Goal: Task Accomplishment & Management: Complete application form

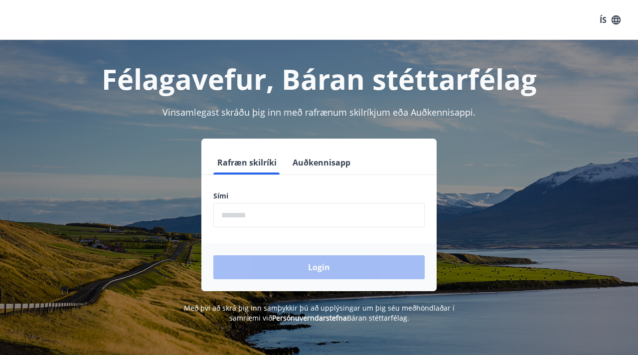
click at [322, 162] on button "Auðkennisapp" at bounding box center [322, 163] width 66 height 24
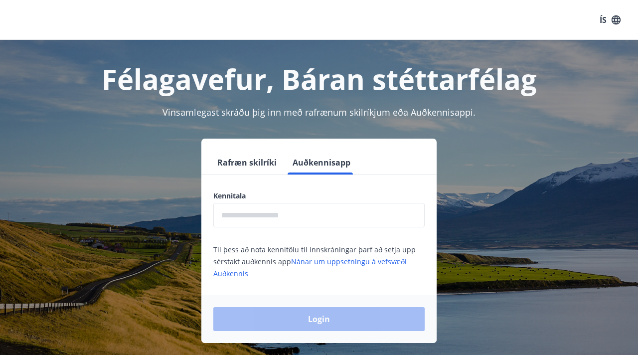
click at [300, 215] on input "text" at bounding box center [318, 215] width 211 height 24
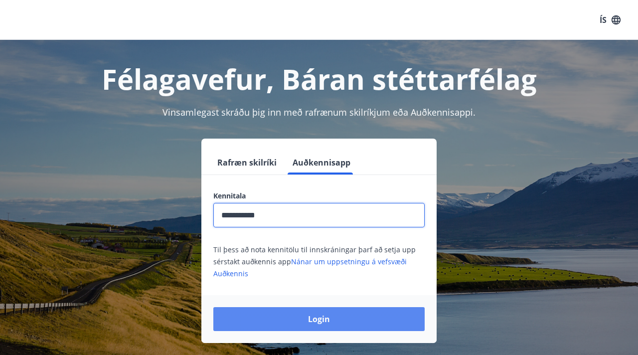
type input "**********"
click at [305, 316] on button "Login" at bounding box center [318, 319] width 211 height 24
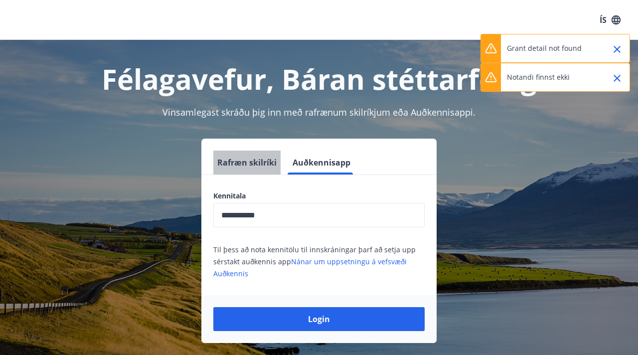
click at [250, 172] on button "Rafræn skilríki" at bounding box center [246, 163] width 67 height 24
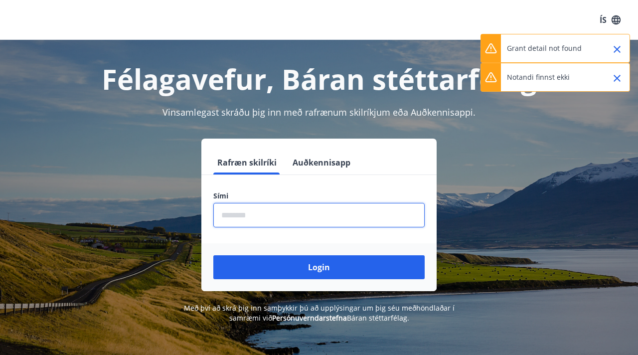
click at [266, 227] on input "phone" at bounding box center [318, 215] width 211 height 24
type input "********"
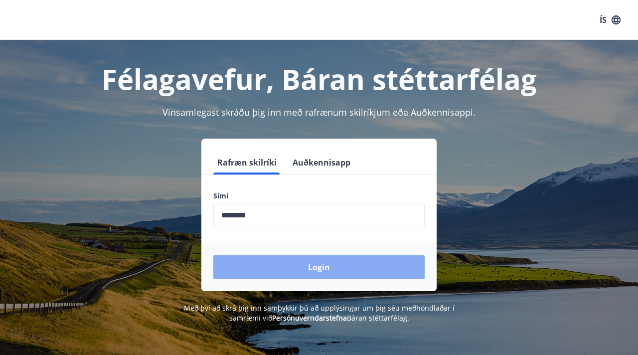
click at [265, 268] on button "Login" at bounding box center [318, 267] width 211 height 24
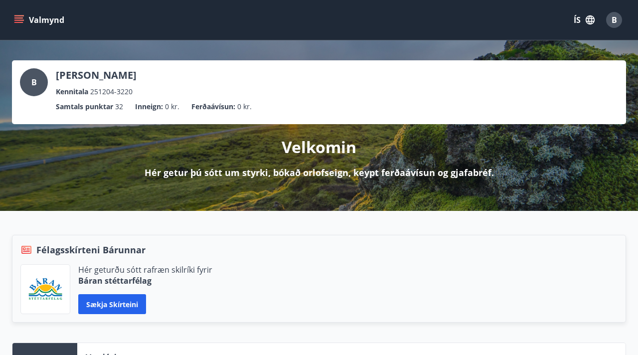
click at [25, 22] on button "Valmynd" at bounding box center [40, 20] width 56 height 18
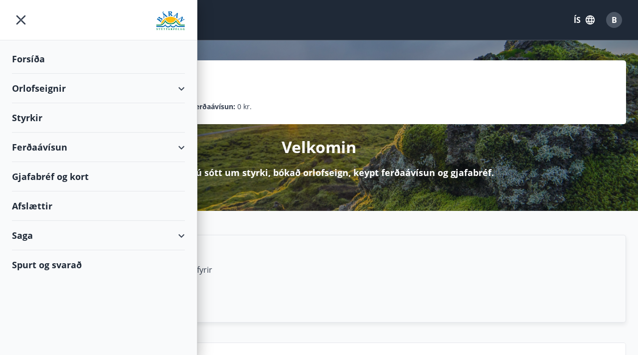
click at [36, 119] on div "Styrkir" at bounding box center [98, 117] width 173 height 29
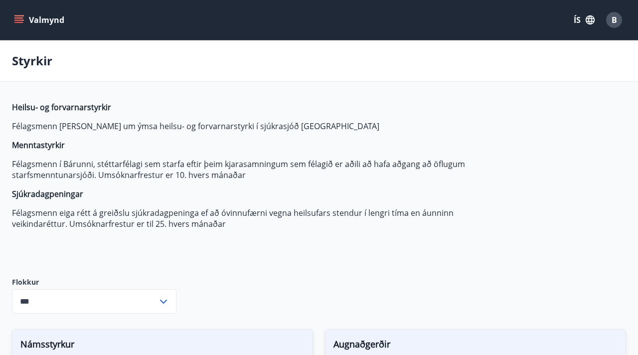
type input "***"
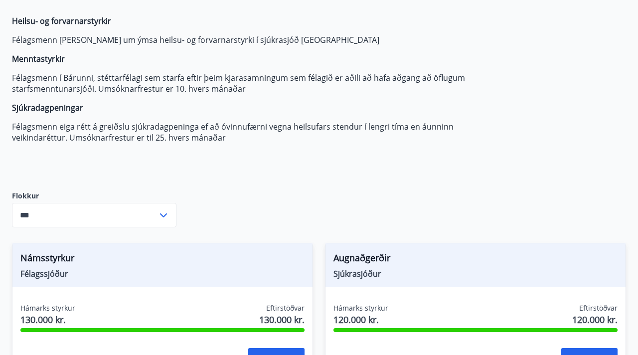
scroll to position [241, 0]
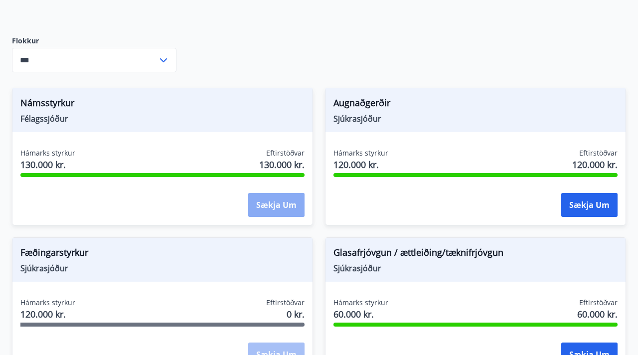
click at [291, 204] on button "Sækja um" at bounding box center [276, 205] width 56 height 24
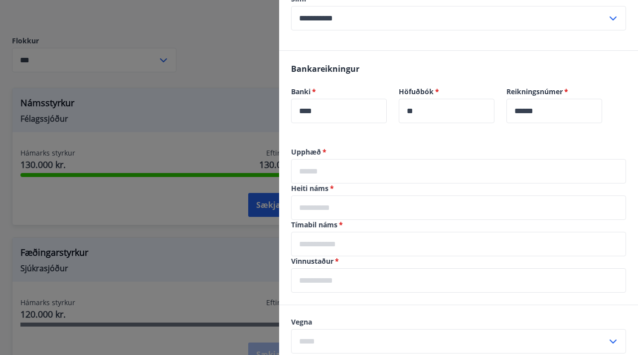
scroll to position [183, 0]
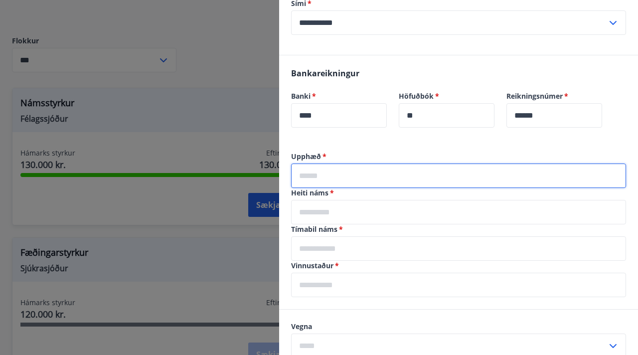
click at [319, 180] on input "text" at bounding box center [458, 175] width 335 height 24
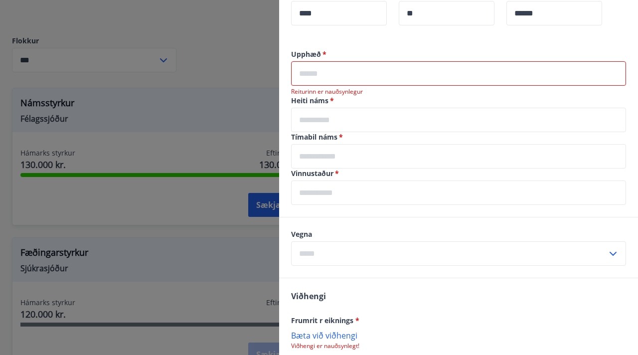
scroll to position [289, 0]
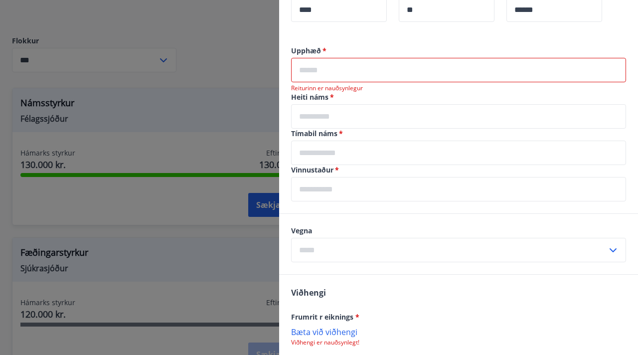
click at [351, 120] on input "text" at bounding box center [458, 116] width 335 height 24
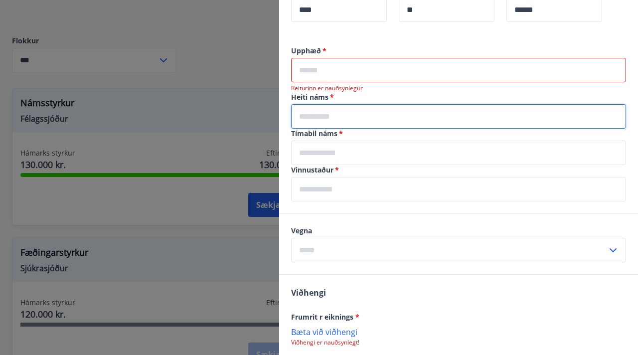
click at [316, 159] on input "text" at bounding box center [458, 153] width 335 height 24
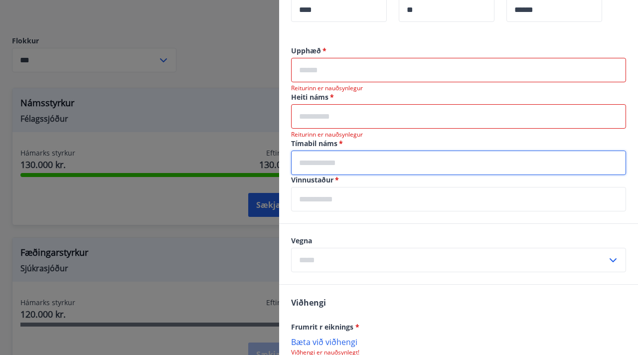
click at [335, 117] on input "text" at bounding box center [458, 116] width 335 height 24
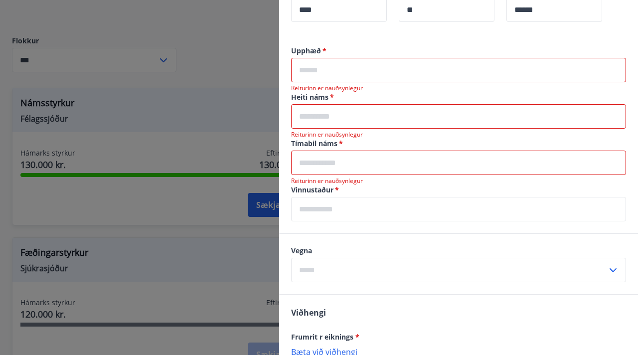
click at [316, 75] on input "text" at bounding box center [458, 70] width 335 height 24
click at [299, 115] on input "text" at bounding box center [458, 116] width 335 height 24
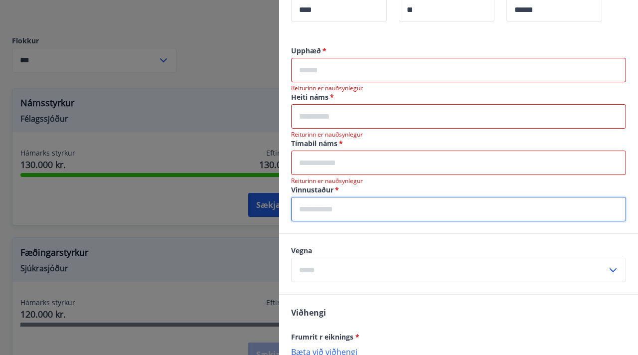
click at [302, 212] on input "text" at bounding box center [458, 209] width 335 height 24
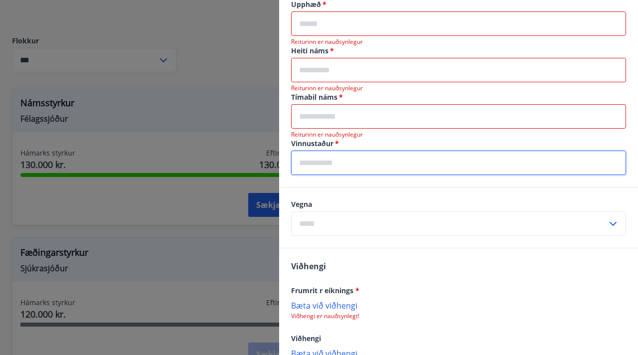
scroll to position [400, 0]
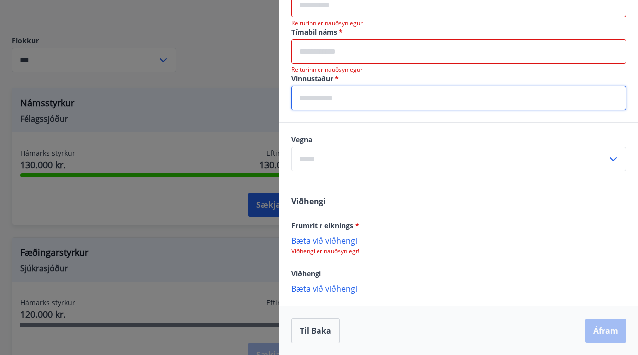
click at [327, 163] on input "text" at bounding box center [449, 159] width 316 height 24
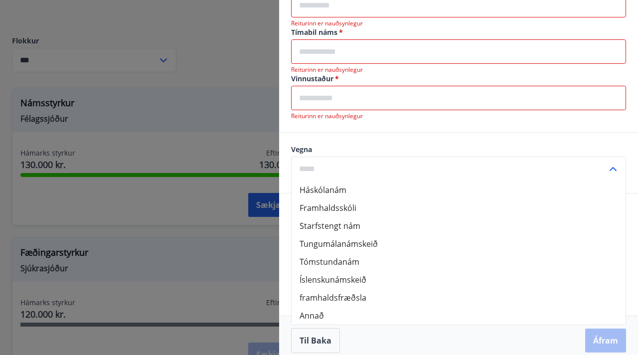
click at [316, 207] on li "Framhaldsskóli" at bounding box center [459, 208] width 334 height 18
type input "**********"
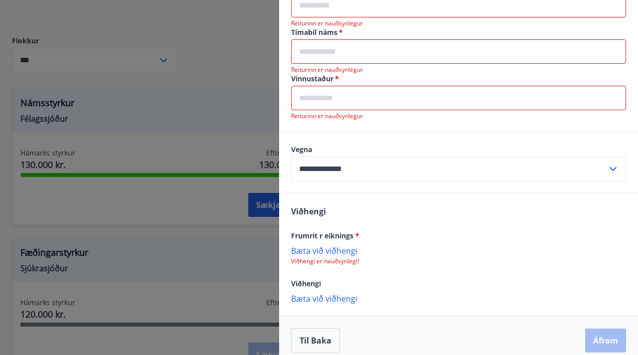
click at [338, 97] on input "text" at bounding box center [458, 98] width 335 height 24
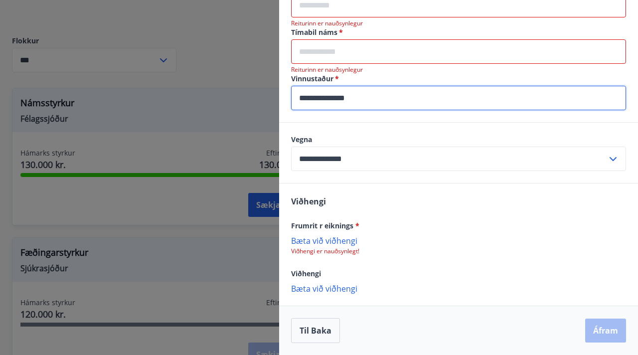
type input "**********"
click at [357, 184] on div "Viðhengi Frumrit r eiknings * [PERSON_NAME] við viðhengi Viðhengi er nauðsynleg…" at bounding box center [458, 244] width 359 height 122
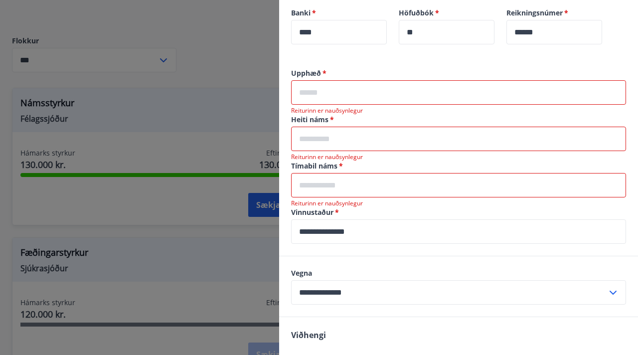
scroll to position [272, 0]
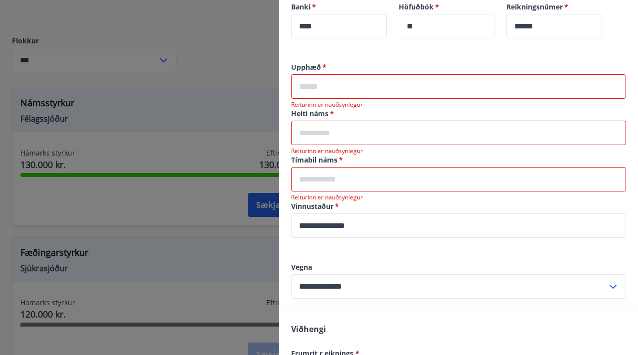
click at [354, 95] on input "text" at bounding box center [458, 86] width 335 height 24
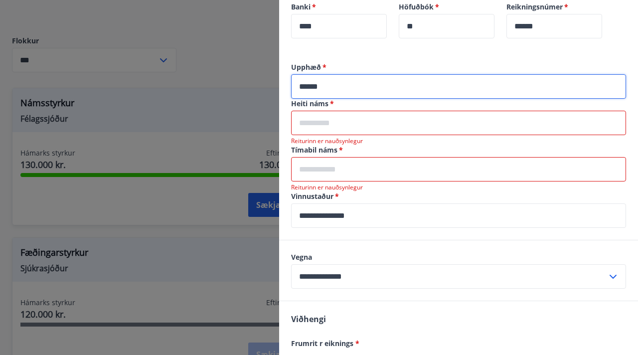
type input "******"
click at [344, 131] on input "text" at bounding box center [458, 123] width 335 height 24
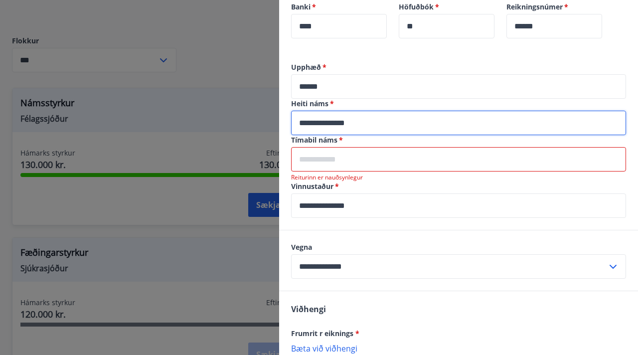
type input "**********"
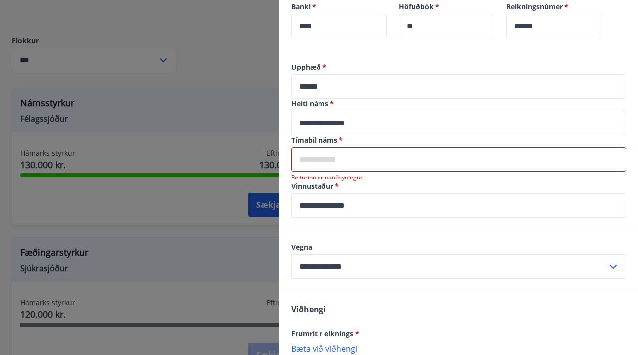
click at [339, 142] on span "*" at bounding box center [339, 139] width 5 height 9
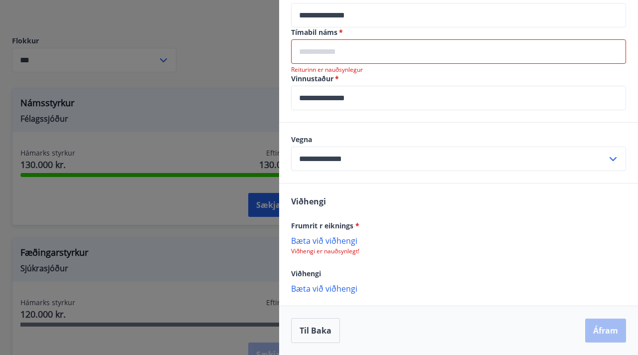
scroll to position [353, 0]
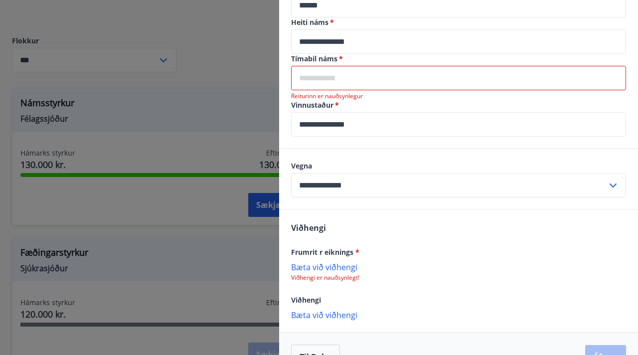
click at [351, 70] on input "text" at bounding box center [458, 78] width 335 height 24
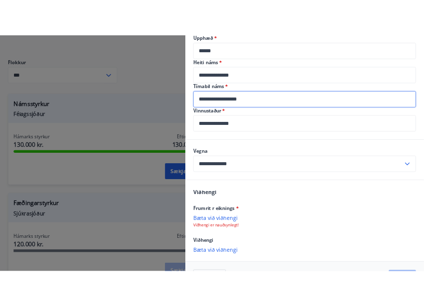
scroll to position [370, 0]
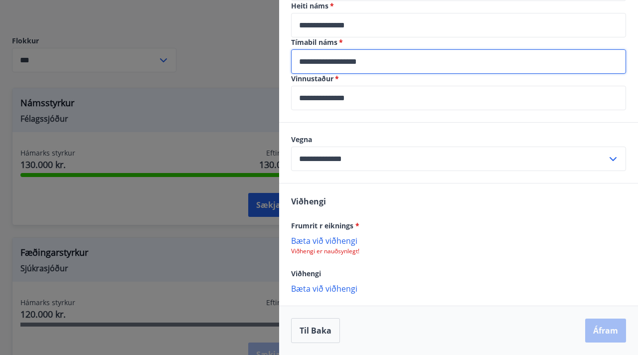
type input "**********"
click at [324, 237] on p "Bæta við viðhengi" at bounding box center [458, 240] width 335 height 10
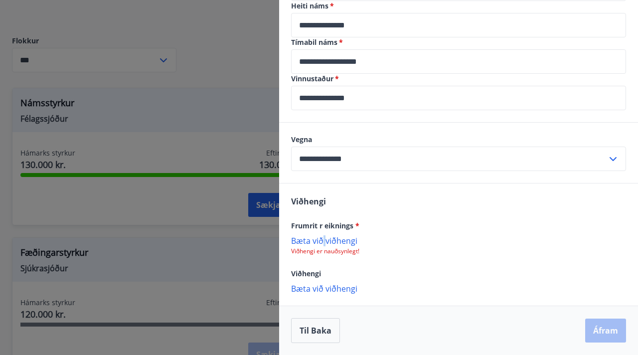
click at [321, 239] on p "Bæta við viðhengi" at bounding box center [458, 240] width 335 height 10
click at [334, 249] on p "Viðhengi er nauðsynlegt!" at bounding box center [458, 251] width 335 height 8
click at [328, 244] on p "Bæta við viðhengi" at bounding box center [458, 240] width 335 height 10
click at [314, 245] on p "Bæta við viðhengi" at bounding box center [458, 240] width 335 height 10
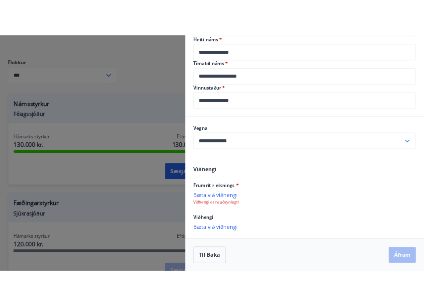
scroll to position [369, 0]
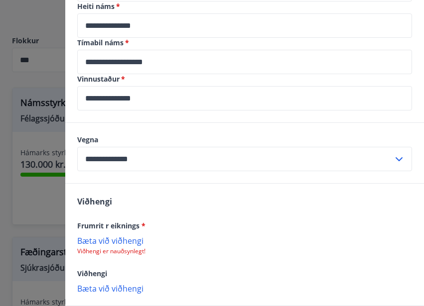
click at [107, 239] on p "Bæta við viðhengi" at bounding box center [244, 241] width 335 height 10
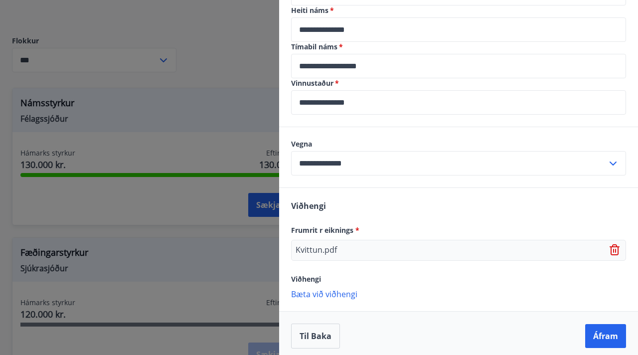
scroll to position [371, 0]
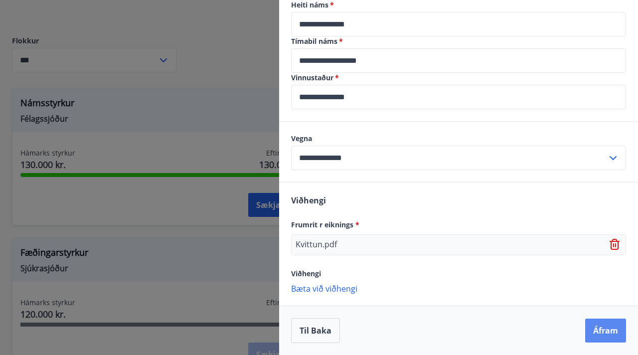
click at [605, 339] on button "Áfram" at bounding box center [605, 330] width 41 height 24
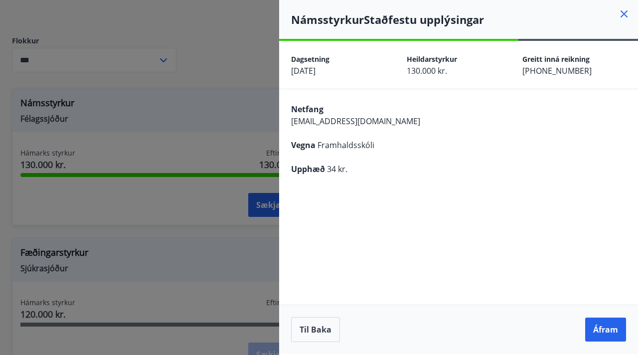
scroll to position [0, 0]
click at [329, 333] on button "Til baka" at bounding box center [315, 329] width 49 height 25
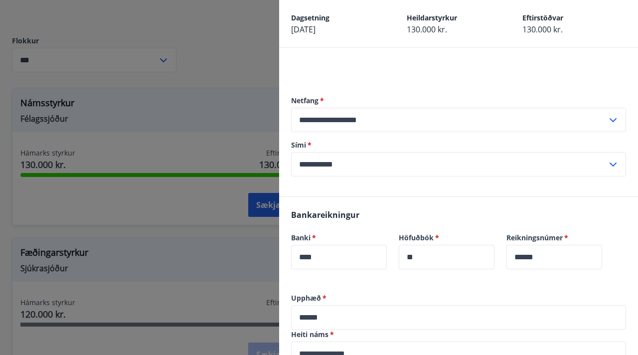
scroll to position [44, 0]
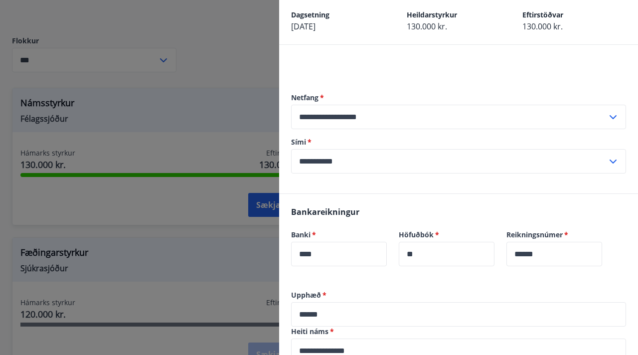
click at [331, 314] on input "******" at bounding box center [458, 314] width 335 height 24
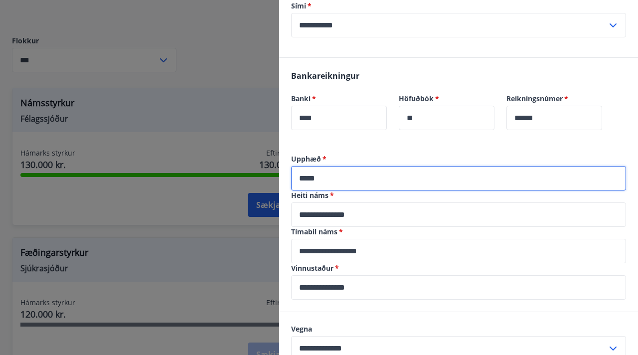
scroll to position [371, 0]
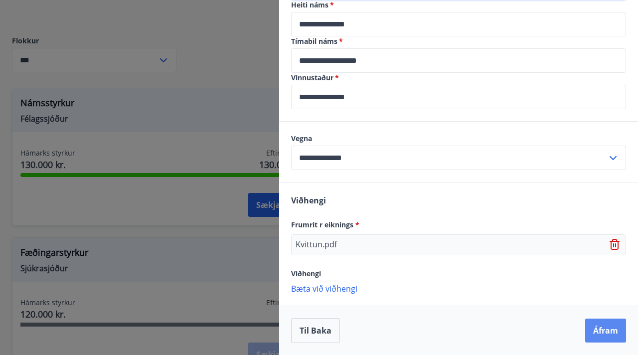
type input "*****"
click at [595, 326] on button "Áfram" at bounding box center [605, 330] width 41 height 24
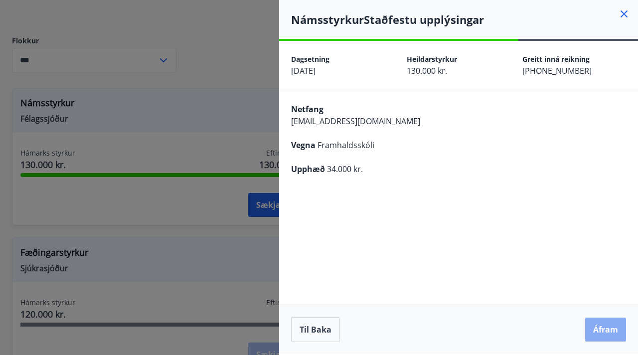
click at [589, 329] on button "Áfram" at bounding box center [605, 329] width 41 height 24
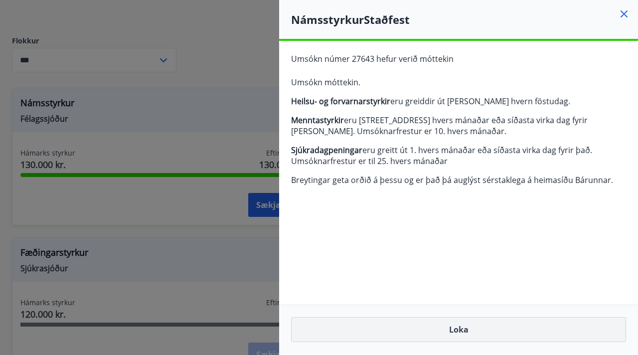
click at [573, 337] on button "Loka" at bounding box center [458, 329] width 335 height 25
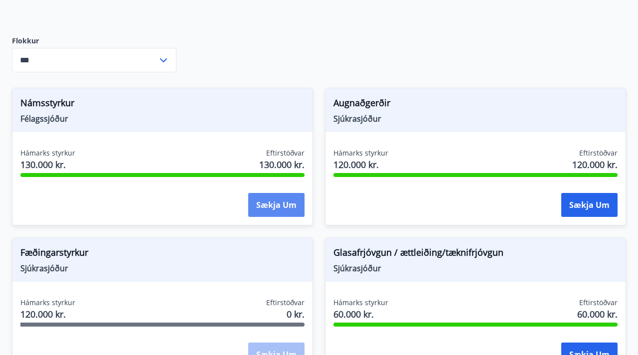
click at [271, 215] on button "Sækja um" at bounding box center [276, 205] width 56 height 24
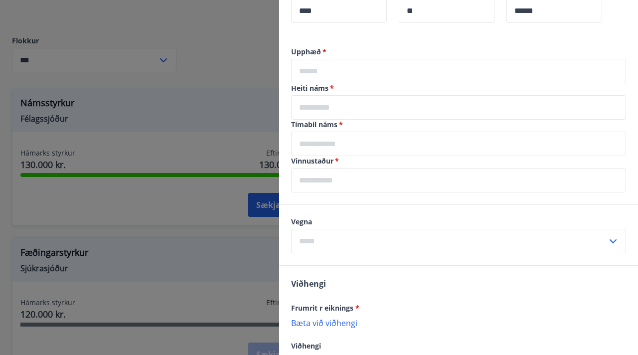
scroll to position [283, 0]
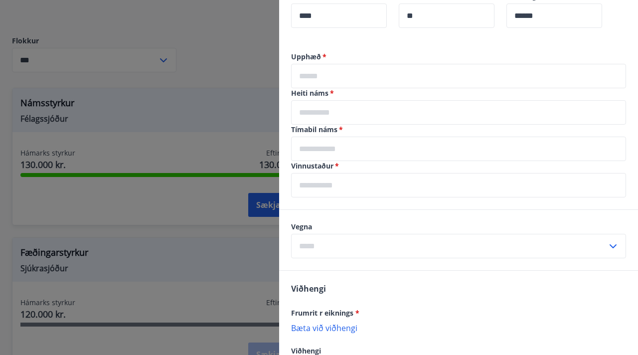
click at [348, 88] on label "Heiti náms   *" at bounding box center [458, 93] width 335 height 10
click at [346, 81] on input "text" at bounding box center [458, 76] width 335 height 24
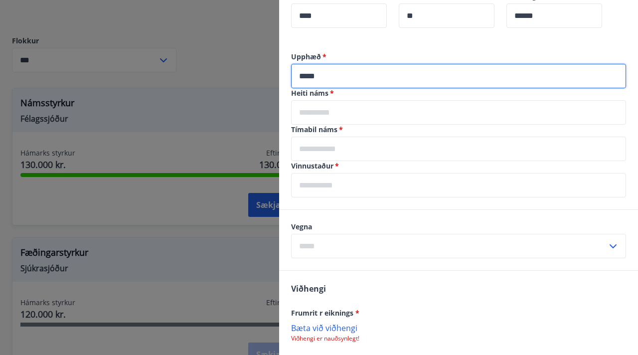
type input "*****"
click at [340, 106] on input "text" at bounding box center [458, 112] width 335 height 24
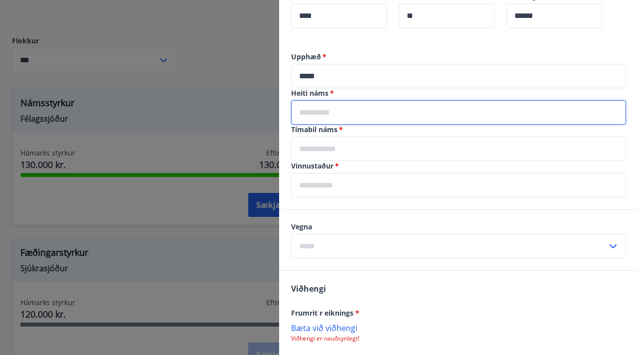
type input "**********"
click at [331, 145] on input "text" at bounding box center [458, 149] width 335 height 24
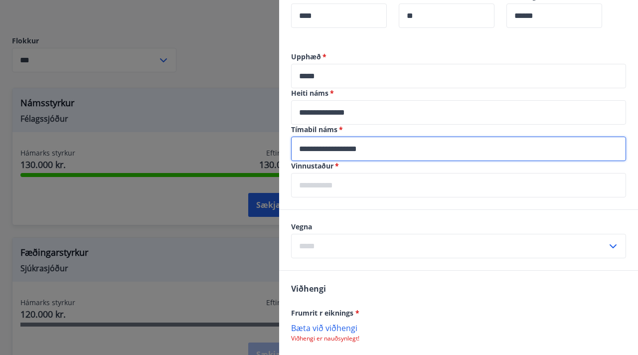
type input "**********"
click at [342, 193] on input "text" at bounding box center [458, 185] width 335 height 24
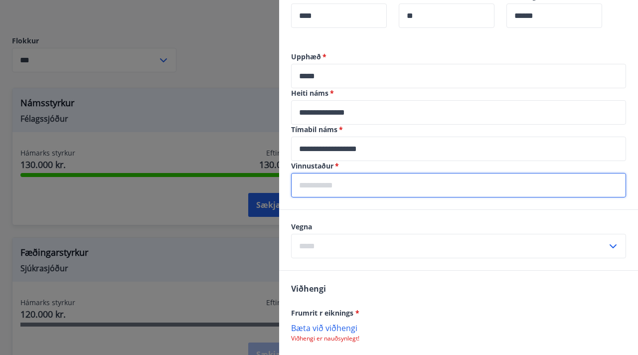
type input "**********"
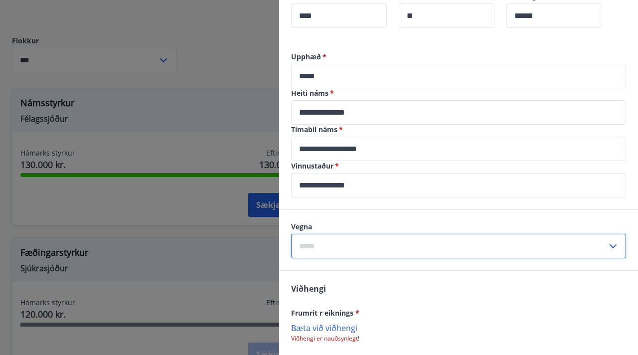
click at [336, 247] on input "text" at bounding box center [449, 246] width 316 height 24
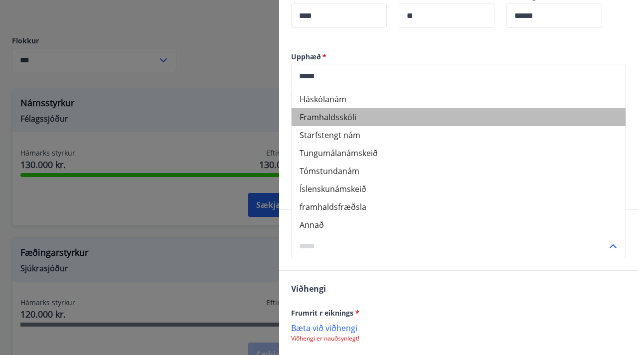
click at [330, 118] on li "Framhaldsskóli" at bounding box center [459, 117] width 334 height 18
type input "**********"
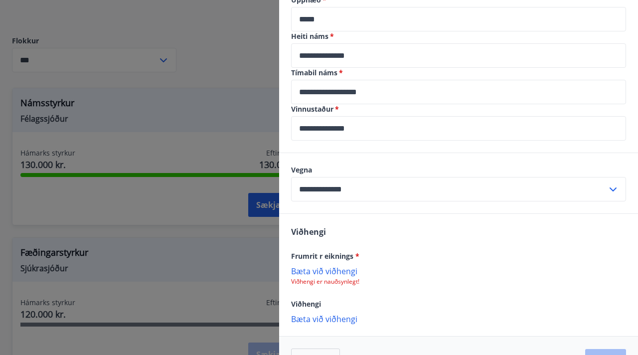
scroll to position [370, 0]
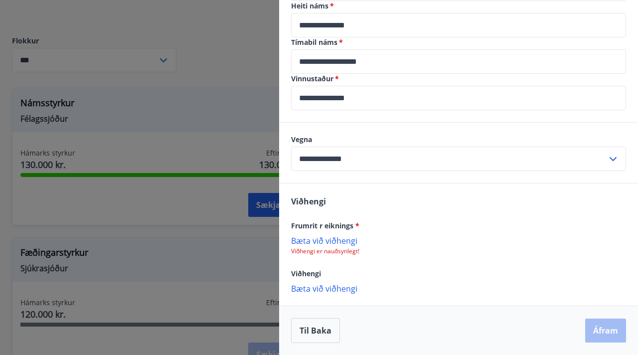
click at [341, 238] on p "Bæta við viðhengi" at bounding box center [458, 240] width 335 height 10
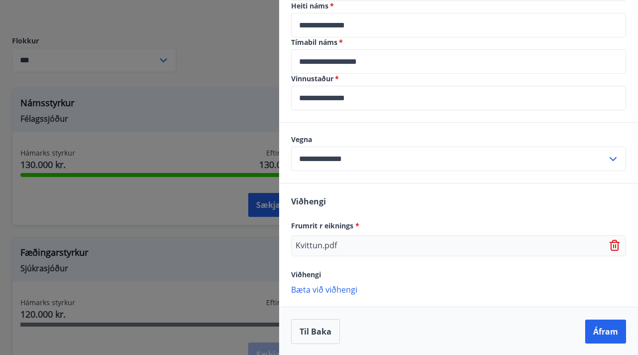
click at [333, 243] on p "Kvittun.pdf" at bounding box center [316, 246] width 41 height 12
click at [349, 248] on div "Kvittun.pdf" at bounding box center [458, 245] width 335 height 21
click at [615, 242] on icon at bounding box center [614, 242] width 8 height 1
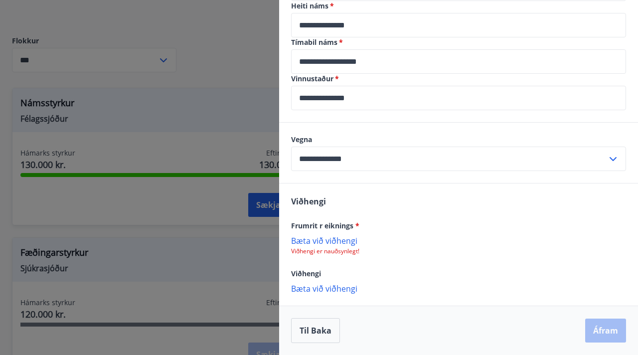
click at [316, 241] on p "Bæta við viðhengi" at bounding box center [458, 240] width 335 height 10
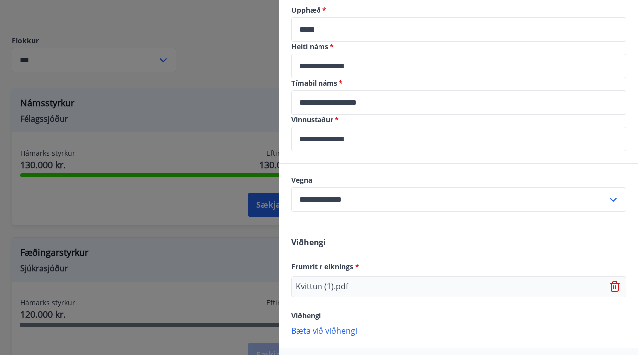
scroll to position [371, 0]
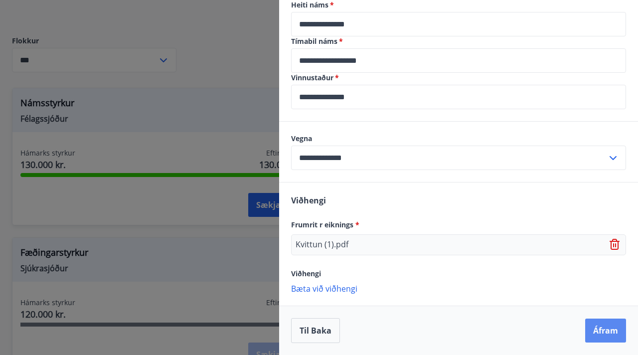
click at [607, 330] on button "Áfram" at bounding box center [605, 330] width 41 height 24
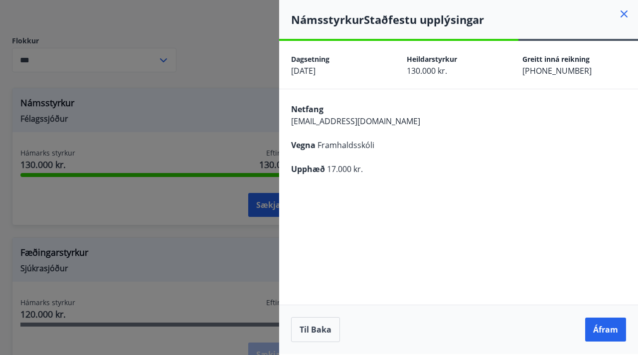
scroll to position [0, 0]
click at [607, 330] on button "Áfram" at bounding box center [605, 329] width 41 height 24
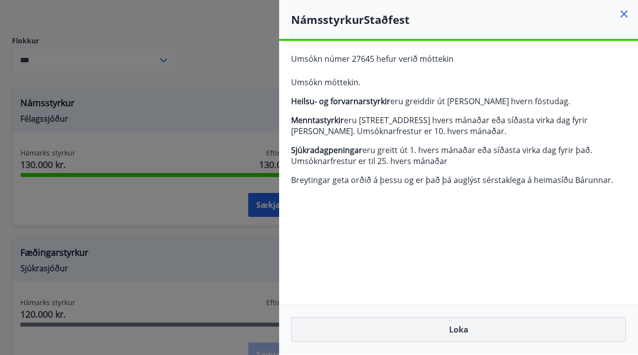
click at [566, 338] on button "Loka" at bounding box center [458, 329] width 335 height 25
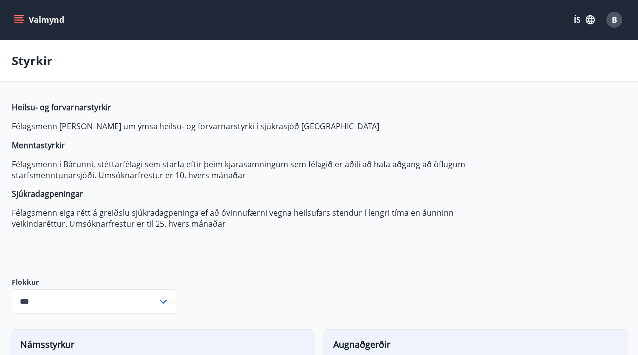
click at [16, 21] on icon "menu" at bounding box center [19, 20] width 10 height 10
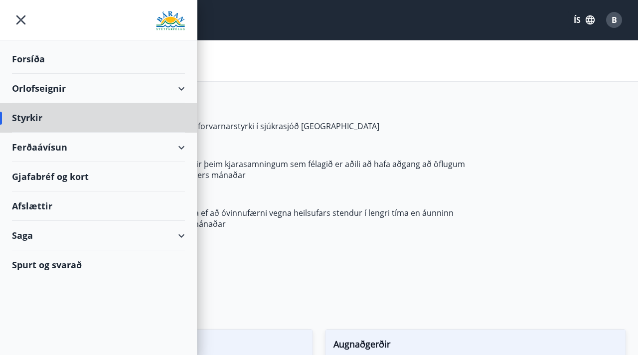
click at [36, 54] on div "Forsíða" at bounding box center [98, 58] width 173 height 29
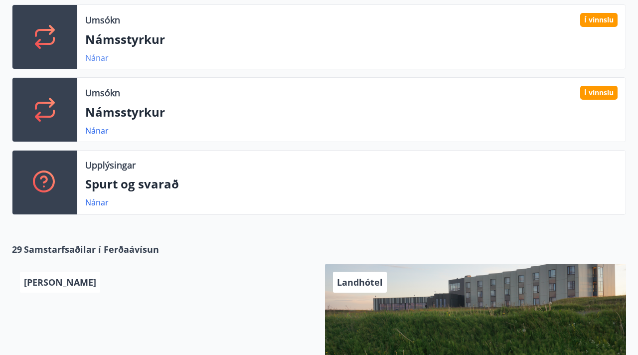
scroll to position [358, 0]
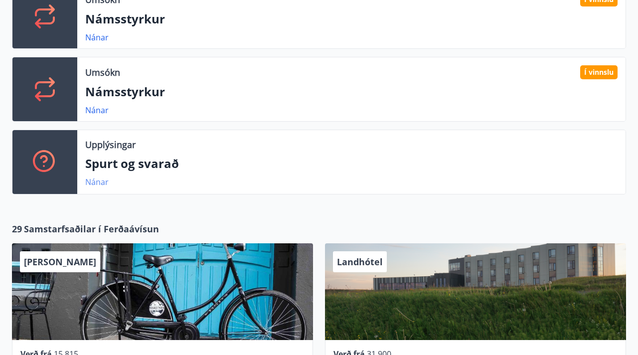
click at [96, 182] on link "Nánar" at bounding box center [96, 181] width 23 height 11
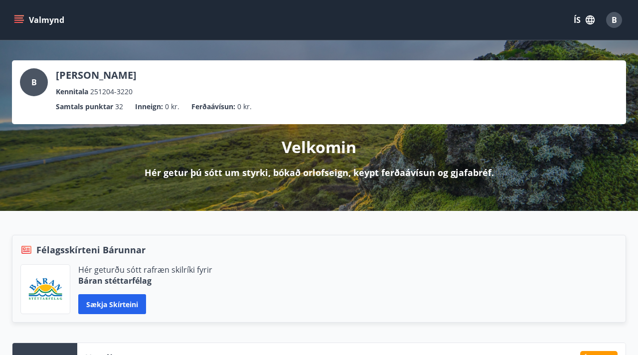
click at [20, 15] on icon "menu" at bounding box center [19, 20] width 10 height 10
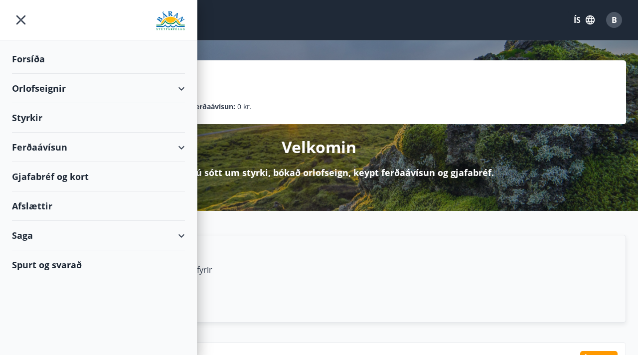
click at [270, 66] on div "B [PERSON_NAME] Kennitala 251204-3220 Samtals punktar 32 Inneign : 0 kr. Ferðaá…" at bounding box center [319, 92] width 614 height 64
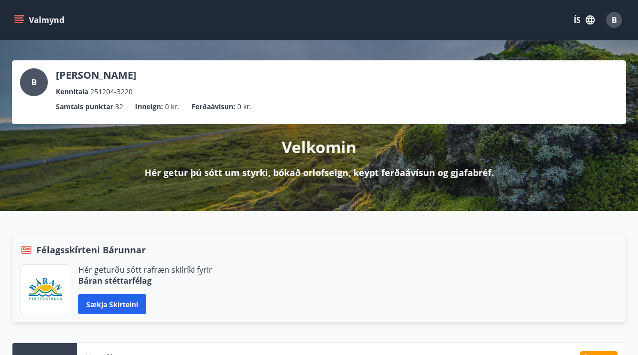
click at [23, 23] on icon "menu" at bounding box center [19, 20] width 10 height 10
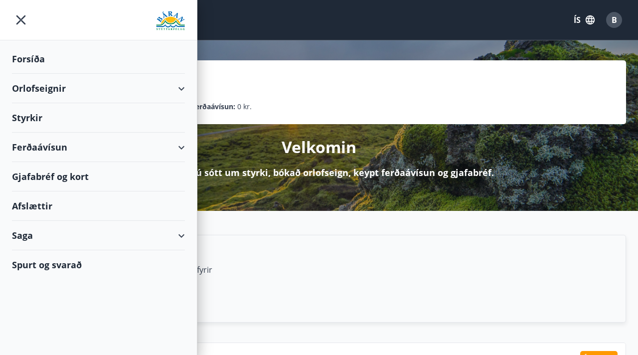
click at [186, 87] on icon at bounding box center [181, 89] width 12 height 12
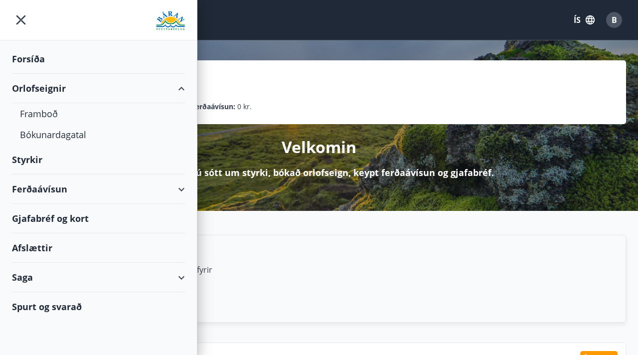
click at [186, 87] on icon at bounding box center [181, 89] width 12 height 12
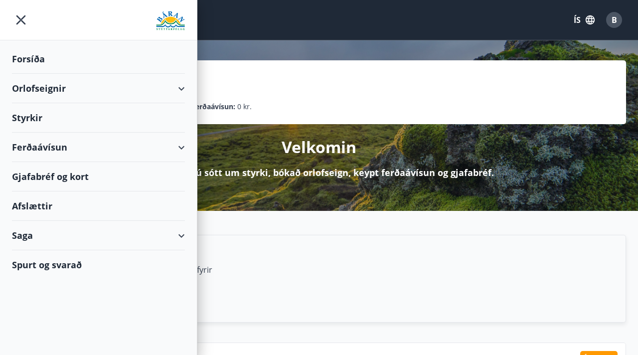
click at [180, 140] on div "Ferðaávísun" at bounding box center [98, 147] width 173 height 29
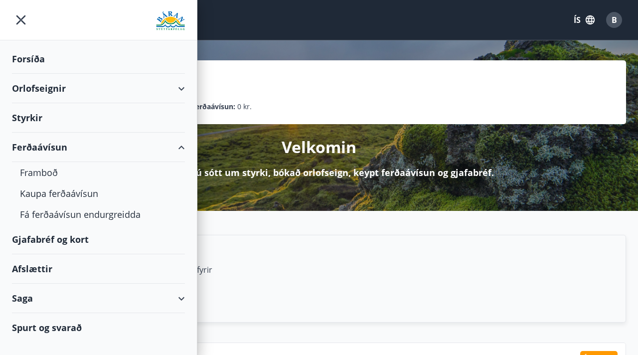
click at [180, 140] on div "Ferðaávísun" at bounding box center [98, 147] width 173 height 29
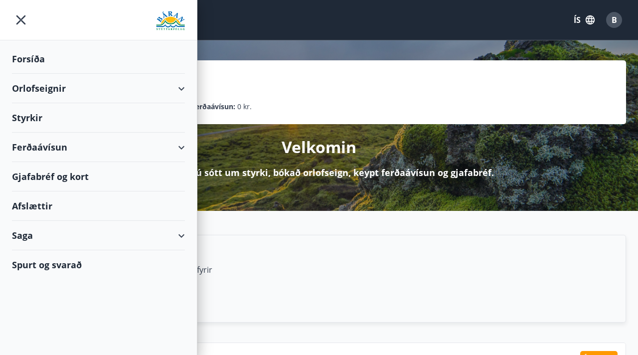
click at [178, 235] on div "Saga" at bounding box center [98, 235] width 173 height 29
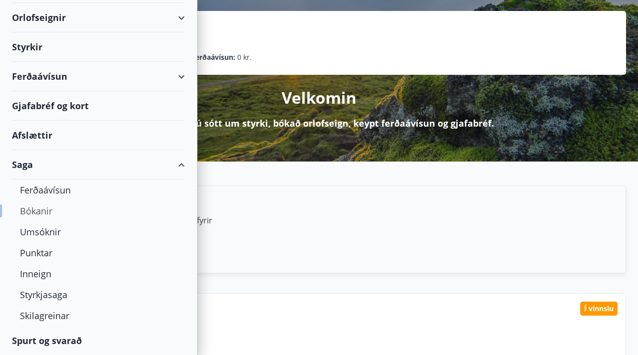
scroll to position [52, 0]
